Goal: Answer question/provide support: Share knowledge or assist other users

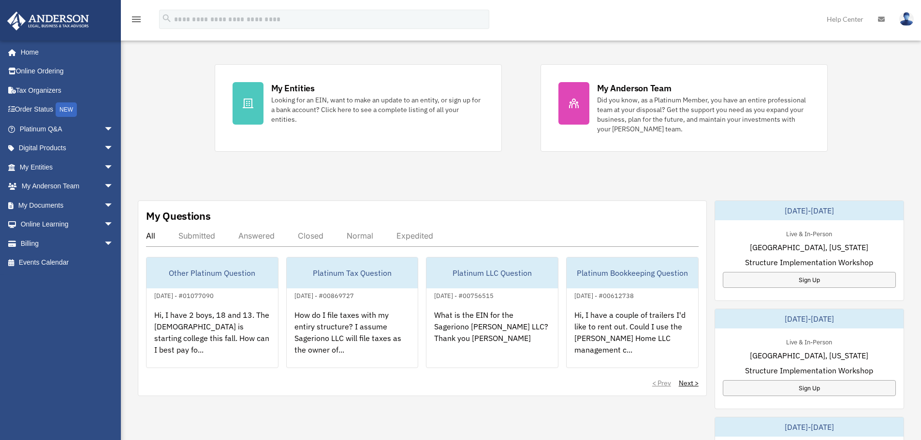
scroll to position [193, 0]
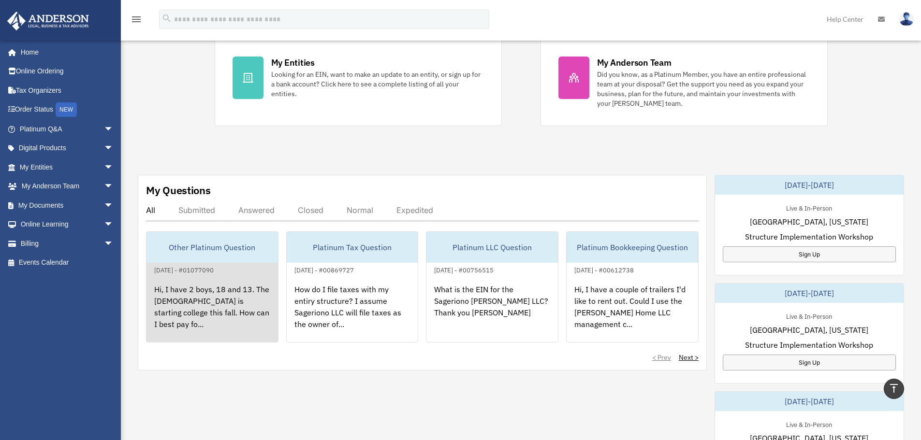
click at [200, 303] on div "Hi, I have 2 boys, 18 and 13. The [DEMOGRAPHIC_DATA] is starting college this f…" at bounding box center [211, 313] width 131 height 75
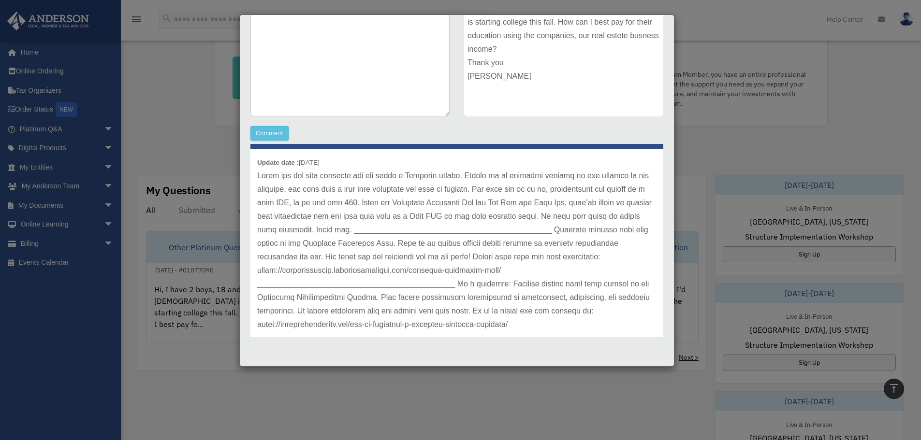
scroll to position [40, 0]
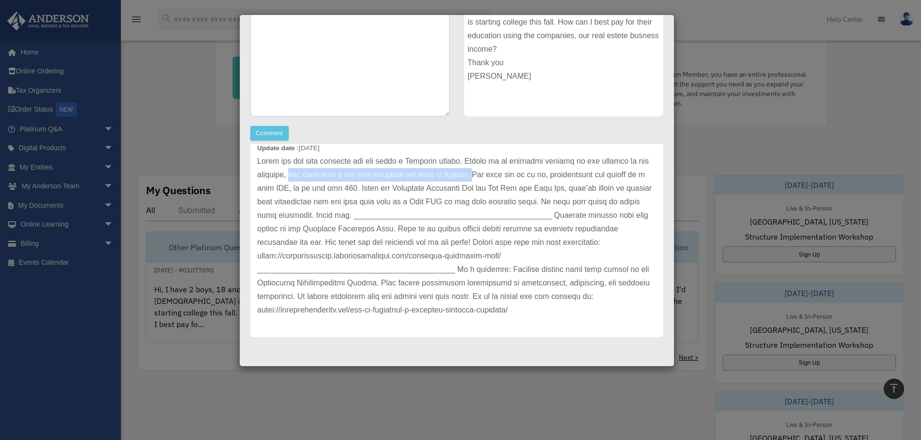
drag, startPoint x: 292, startPoint y: 177, endPoint x: 480, endPoint y: 177, distance: 187.5
click at [480, 177] on p at bounding box center [456, 236] width 399 height 162
drag, startPoint x: 303, startPoint y: 189, endPoint x: 348, endPoint y: 189, distance: 44.5
click at [348, 189] on p at bounding box center [456, 236] width 399 height 162
click at [383, 191] on p at bounding box center [456, 236] width 399 height 162
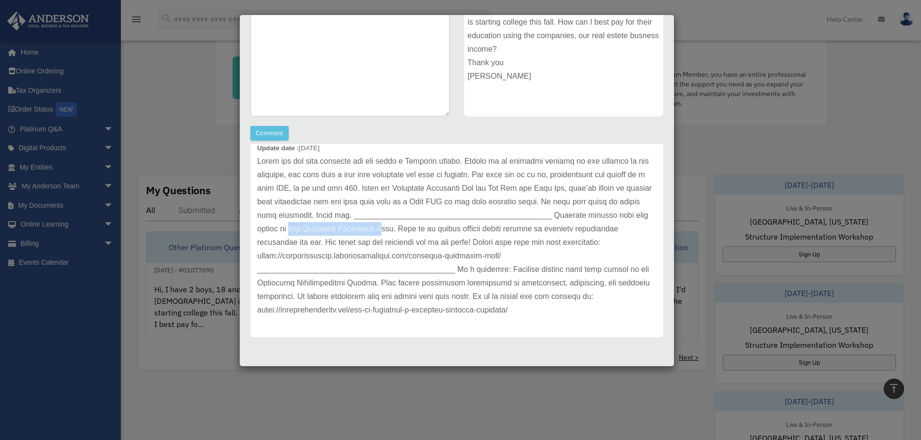
drag, startPoint x: 361, startPoint y: 233, endPoint x: 452, endPoint y: 230, distance: 91.4
click at [452, 230] on p at bounding box center [456, 236] width 399 height 162
click at [465, 202] on p at bounding box center [456, 236] width 399 height 162
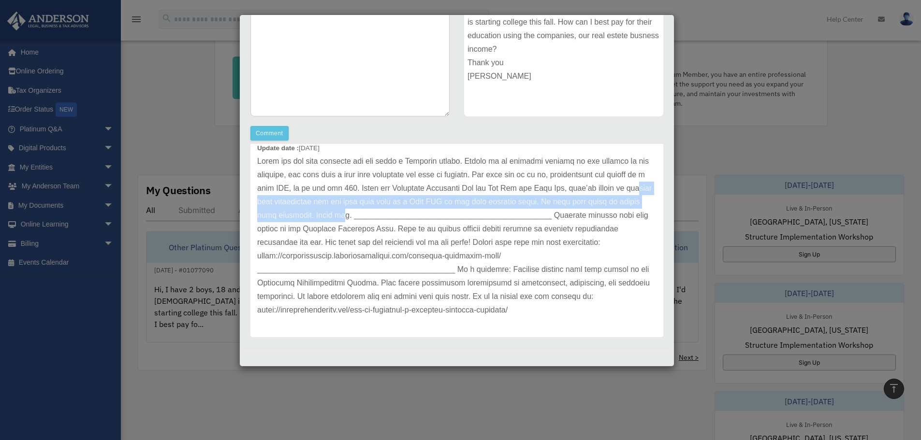
drag, startPoint x: 274, startPoint y: 202, endPoint x: 370, endPoint y: 213, distance: 96.8
click at [370, 213] on p at bounding box center [456, 236] width 399 height 162
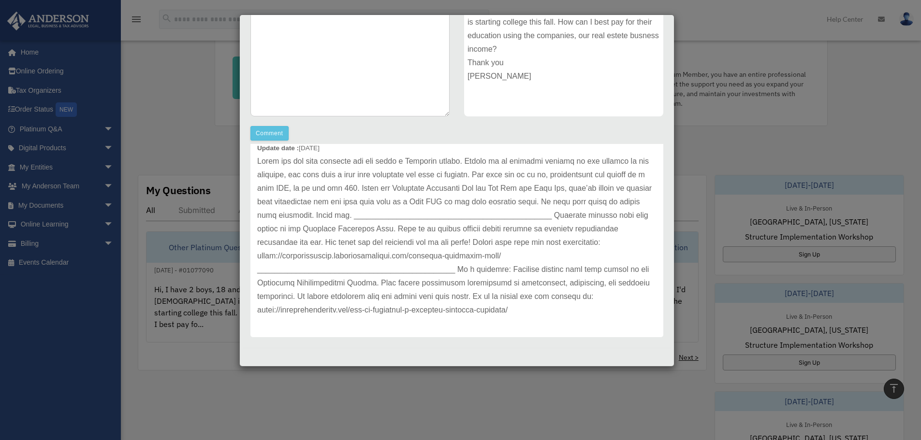
click at [376, 236] on p at bounding box center [456, 236] width 399 height 162
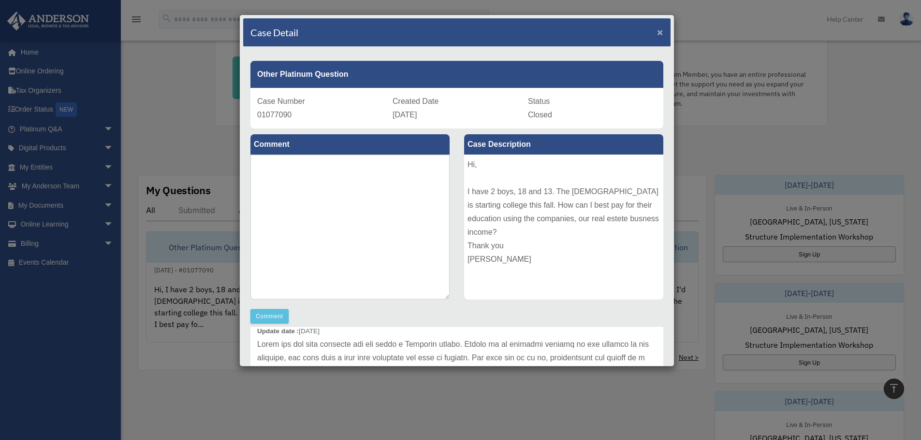
click at [657, 29] on span "×" at bounding box center [660, 32] width 6 height 11
